Goal: Transaction & Acquisition: Purchase product/service

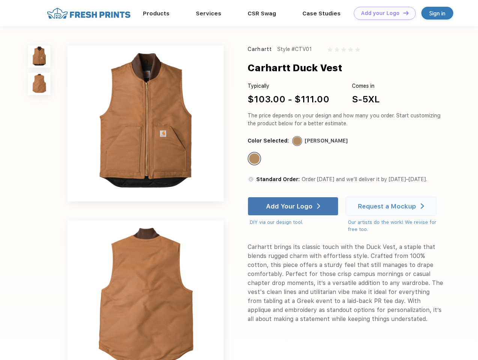
click at [382, 13] on link "Add your Logo Design Tool" at bounding box center [385, 13] width 62 height 13
click at [0, 0] on div "Design Tool" at bounding box center [0, 0] width 0 height 0
click at [402, 13] on link "Add your Logo Design Tool" at bounding box center [385, 13] width 62 height 13
click at [39, 56] on img at bounding box center [39, 56] width 22 height 22
click at [39, 84] on img at bounding box center [39, 84] width 22 height 22
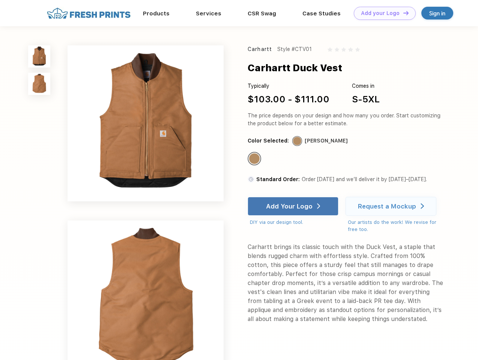
click at [255, 159] on div "Standard Color" at bounding box center [254, 158] width 11 height 11
click at [294, 206] on div "Add Your Logo" at bounding box center [289, 207] width 47 height 8
click at [392, 206] on div "Request a Mockup" at bounding box center [387, 207] width 58 height 8
